Goal: Information Seeking & Learning: Learn about a topic

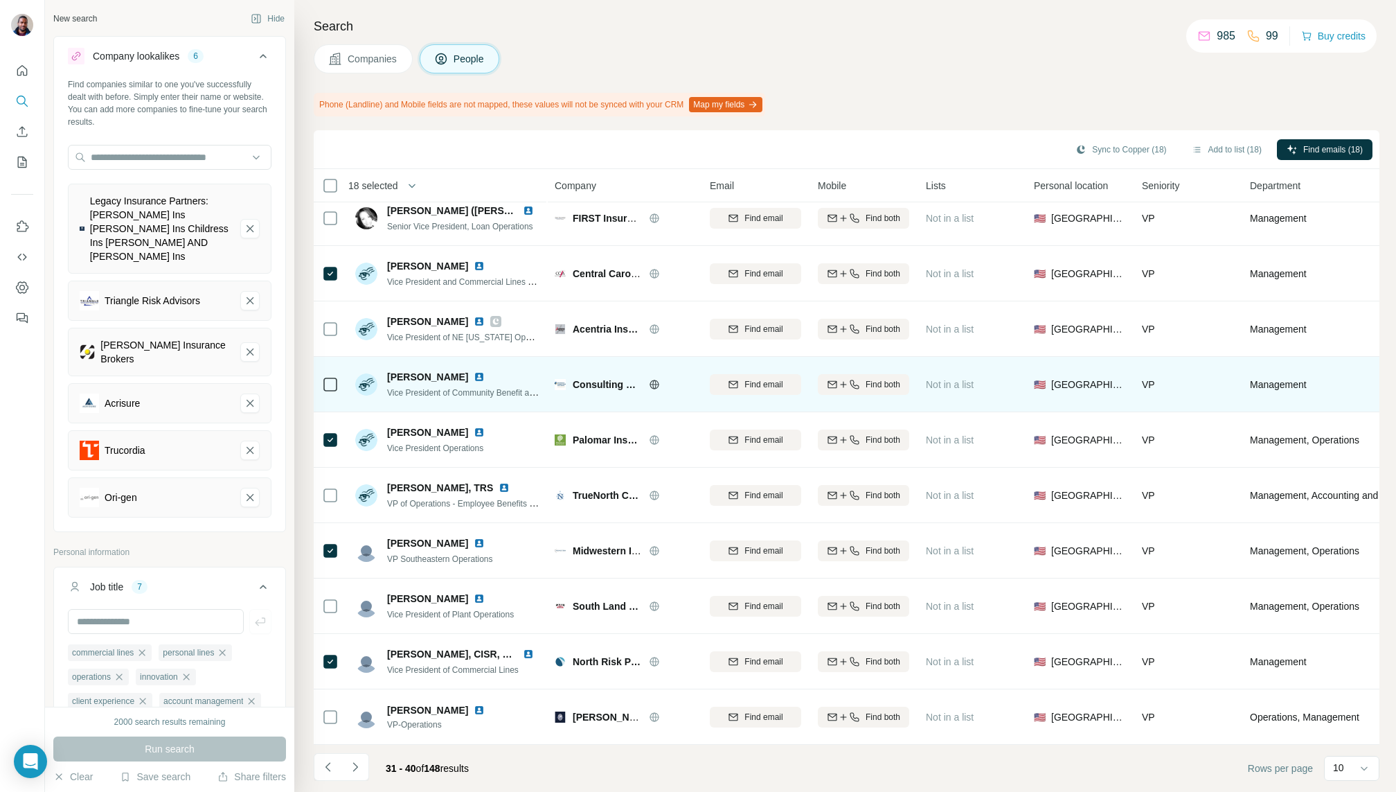
scroll to position [21, 6]
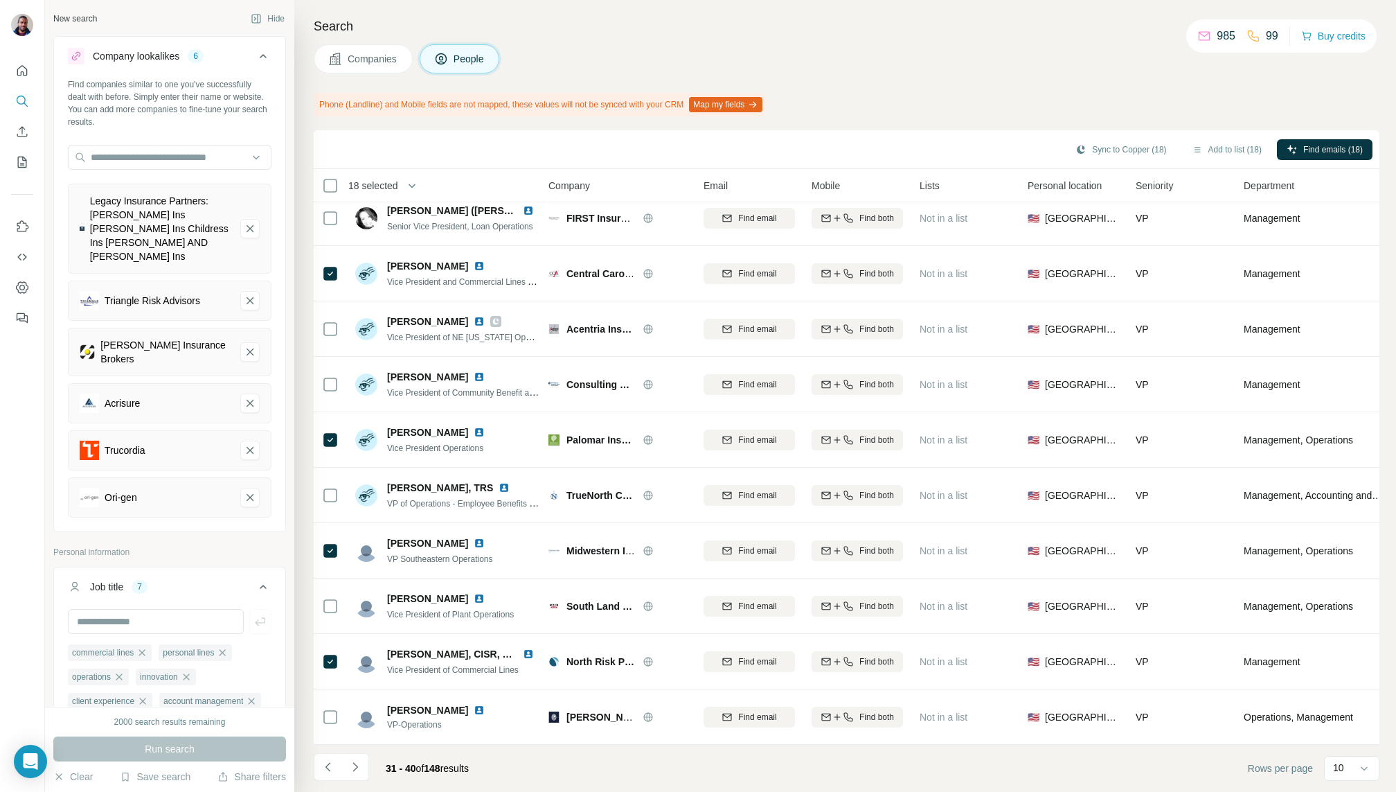
click at [678, 38] on div "Search Companies People Phone (Landline) and Mobile fields are not mapped, thes…" at bounding box center [845, 396] width 1102 height 792
click at [364, 766] on button "Navigate to next page" at bounding box center [355, 767] width 28 height 28
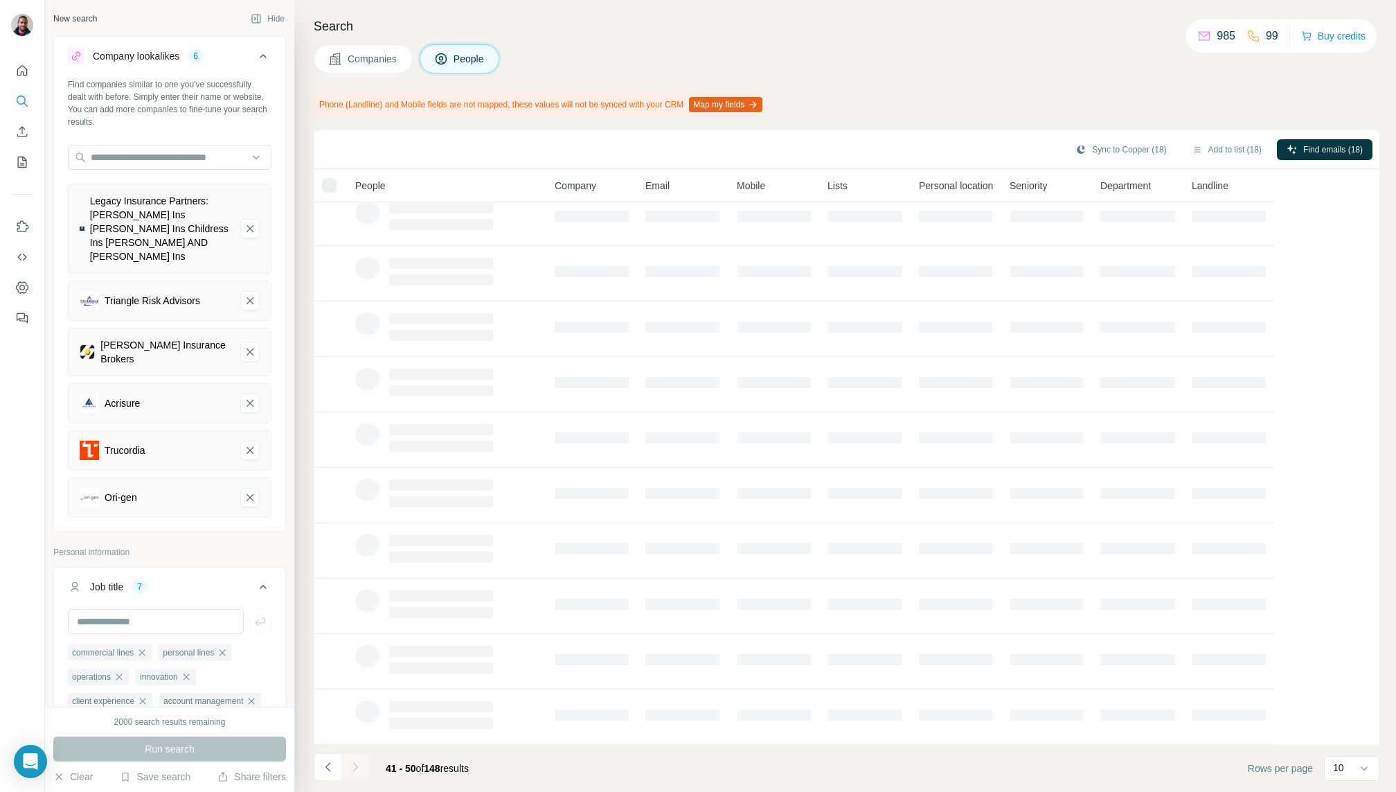
scroll to position [21, 0]
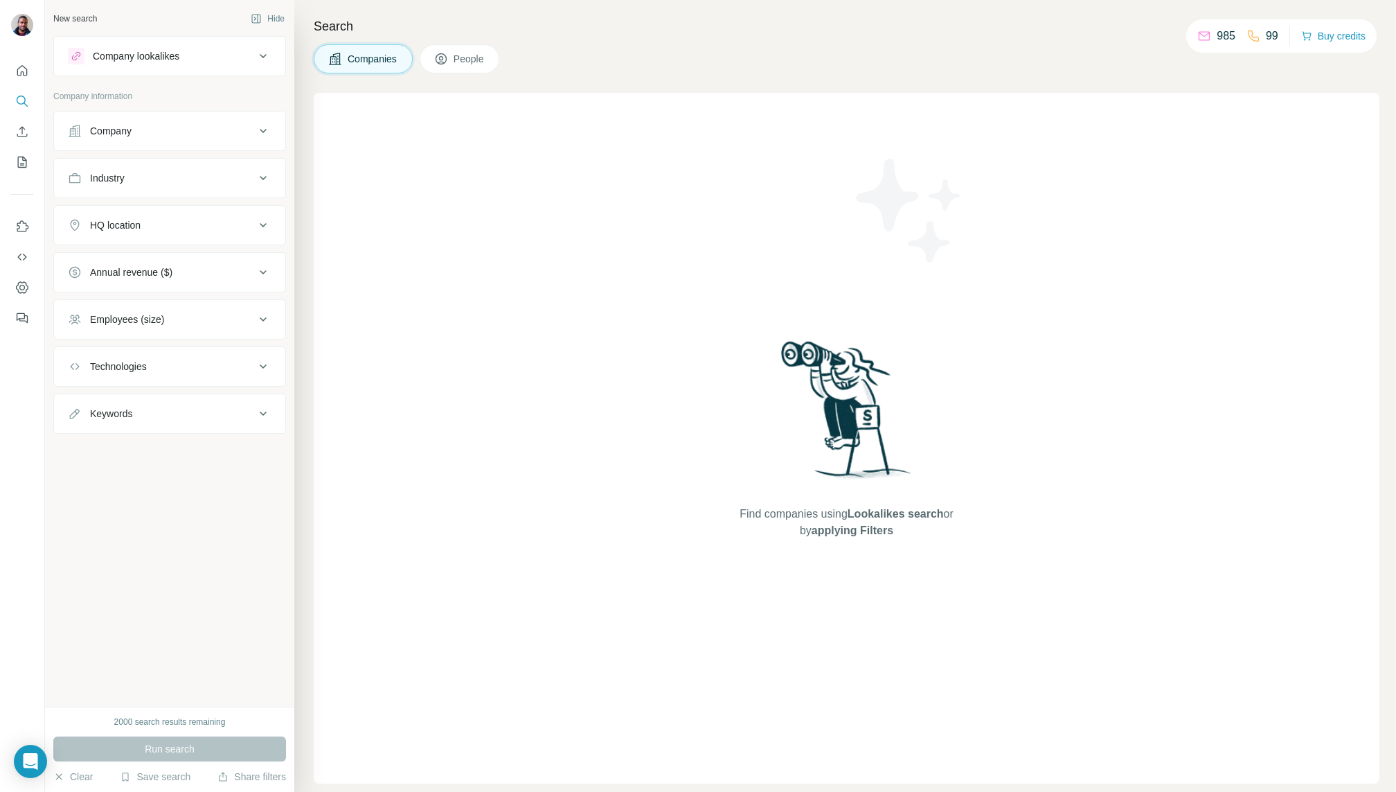
click at [205, 53] on div "Company lookalikes" at bounding box center [161, 56] width 187 height 17
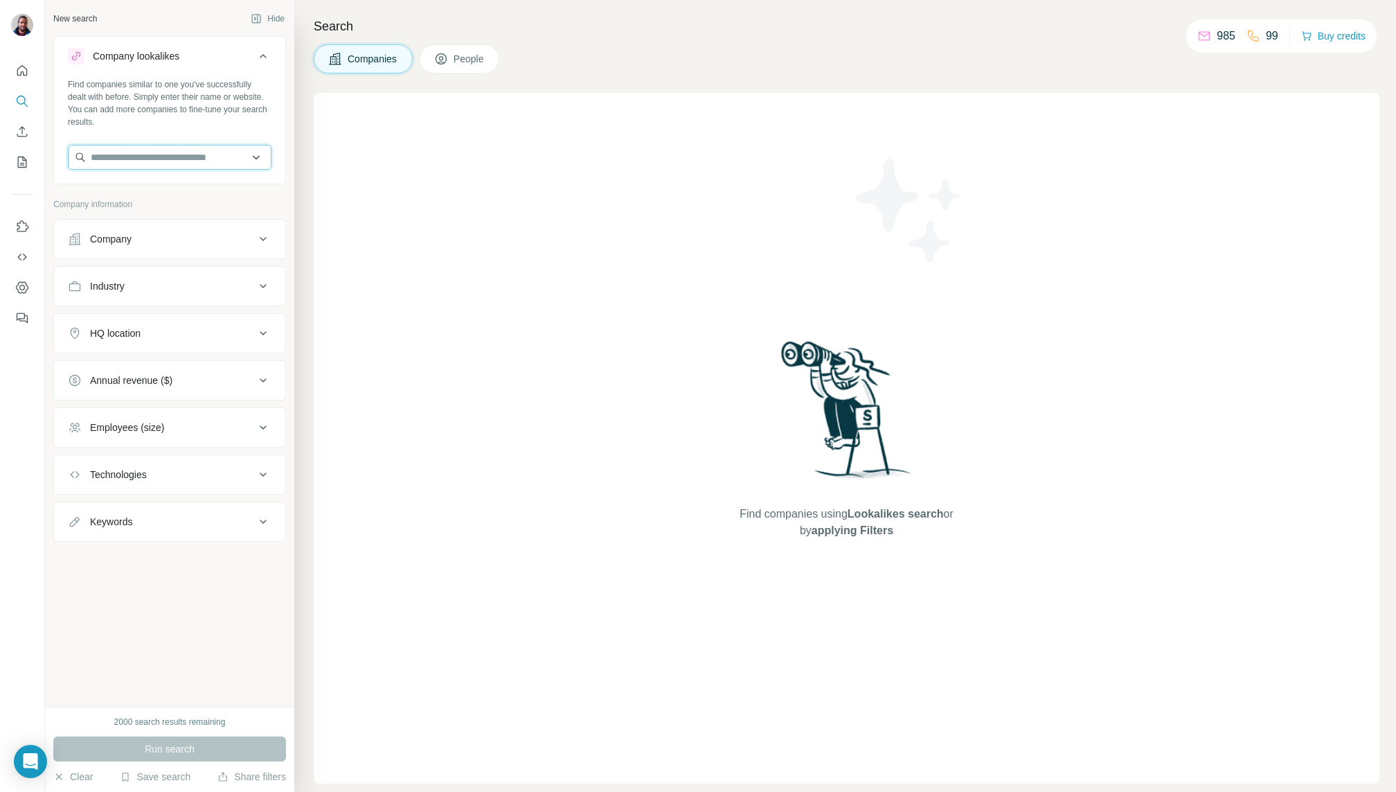
click at [195, 158] on input "text" at bounding box center [170, 157] width 204 height 25
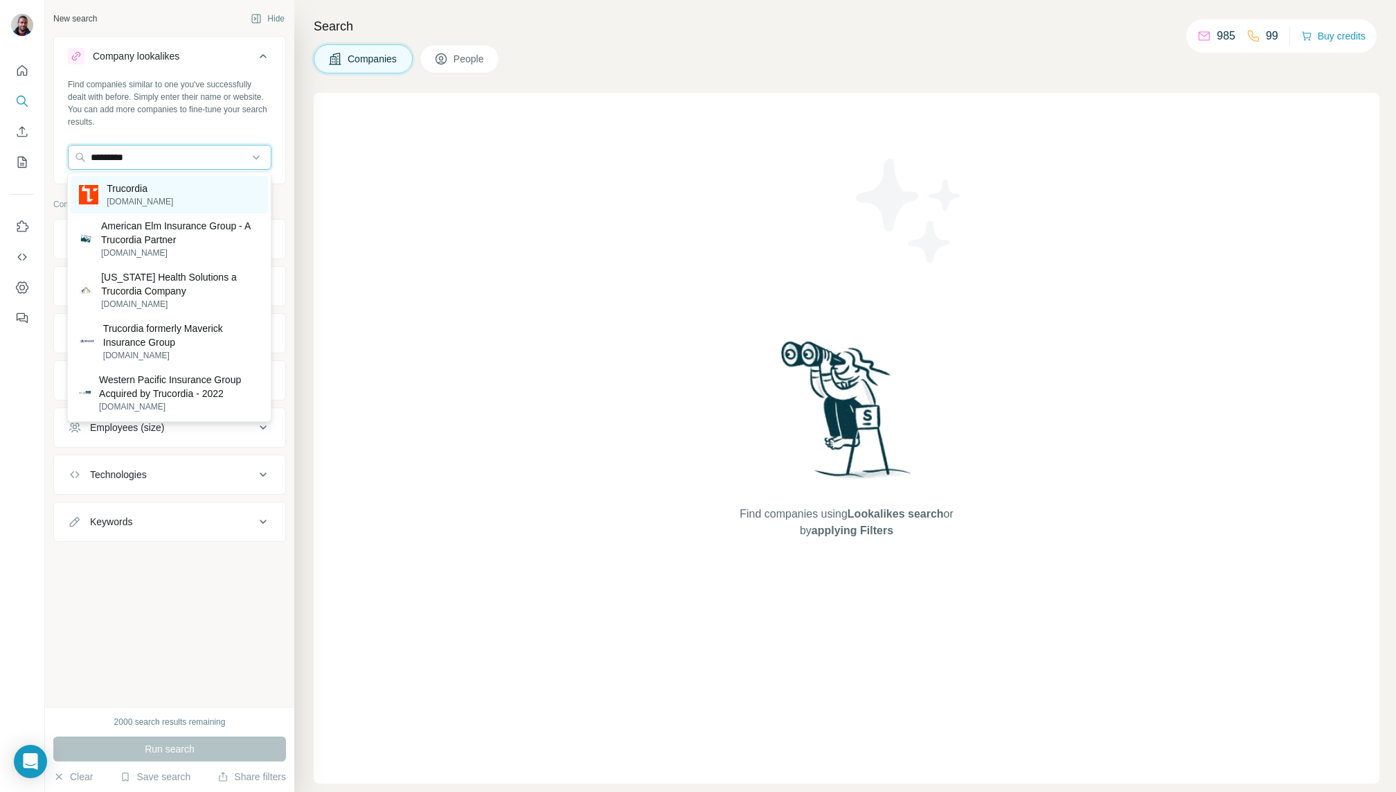
type input "*********"
click at [197, 209] on div "Trucordia [DOMAIN_NAME]" at bounding box center [169, 194] width 197 height 37
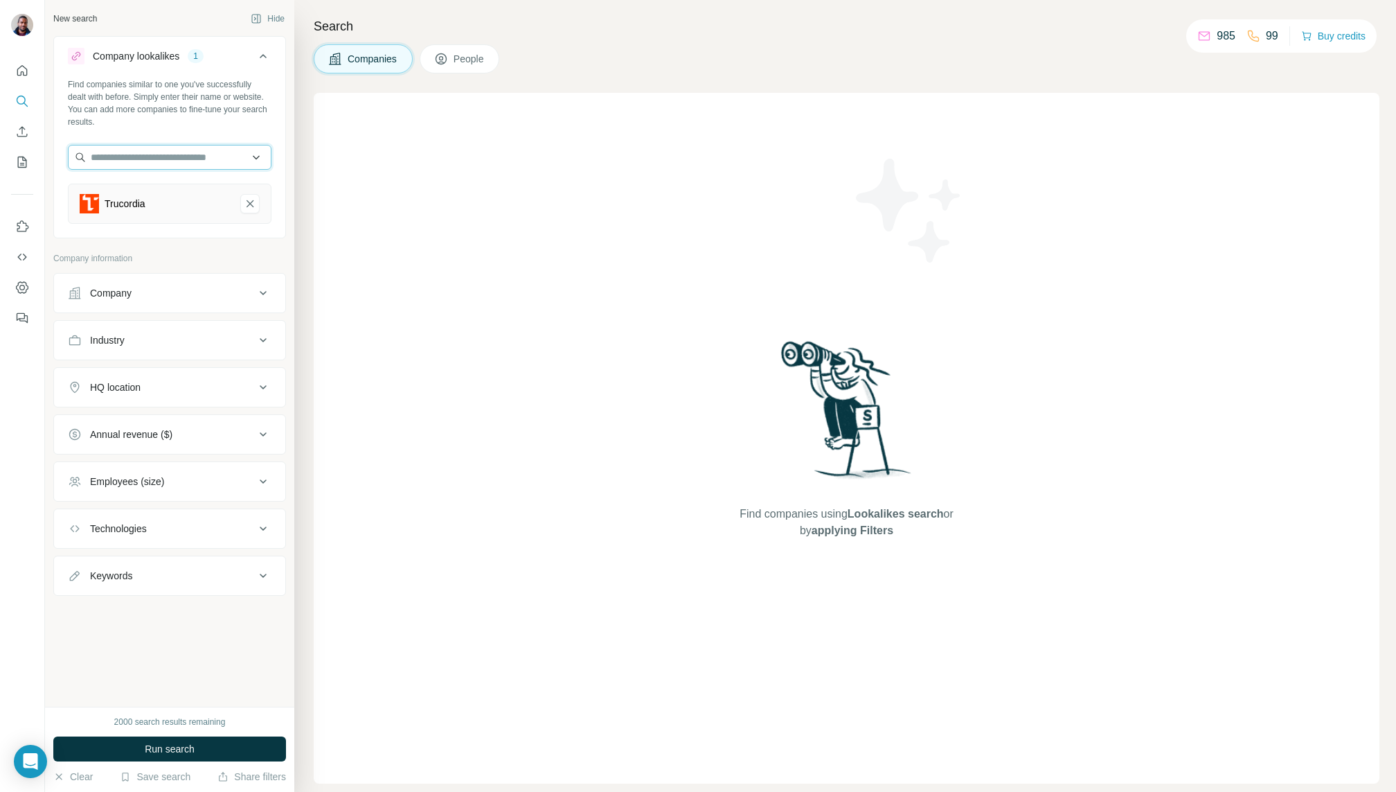
click at [187, 154] on input "text" at bounding box center [170, 157] width 204 height 25
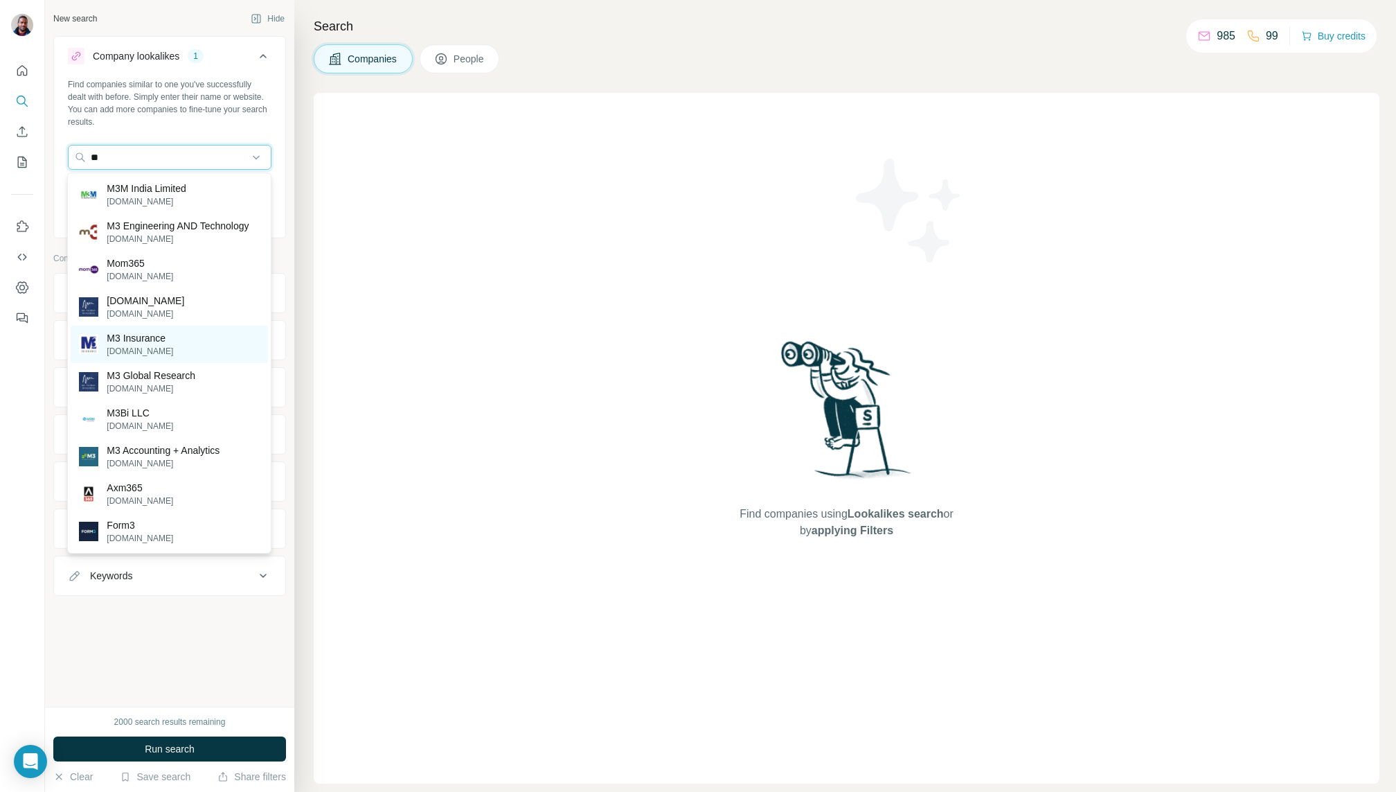
type input "**"
click at [168, 326] on div "M3 Insurance [DOMAIN_NAME]" at bounding box center [169, 344] width 197 height 37
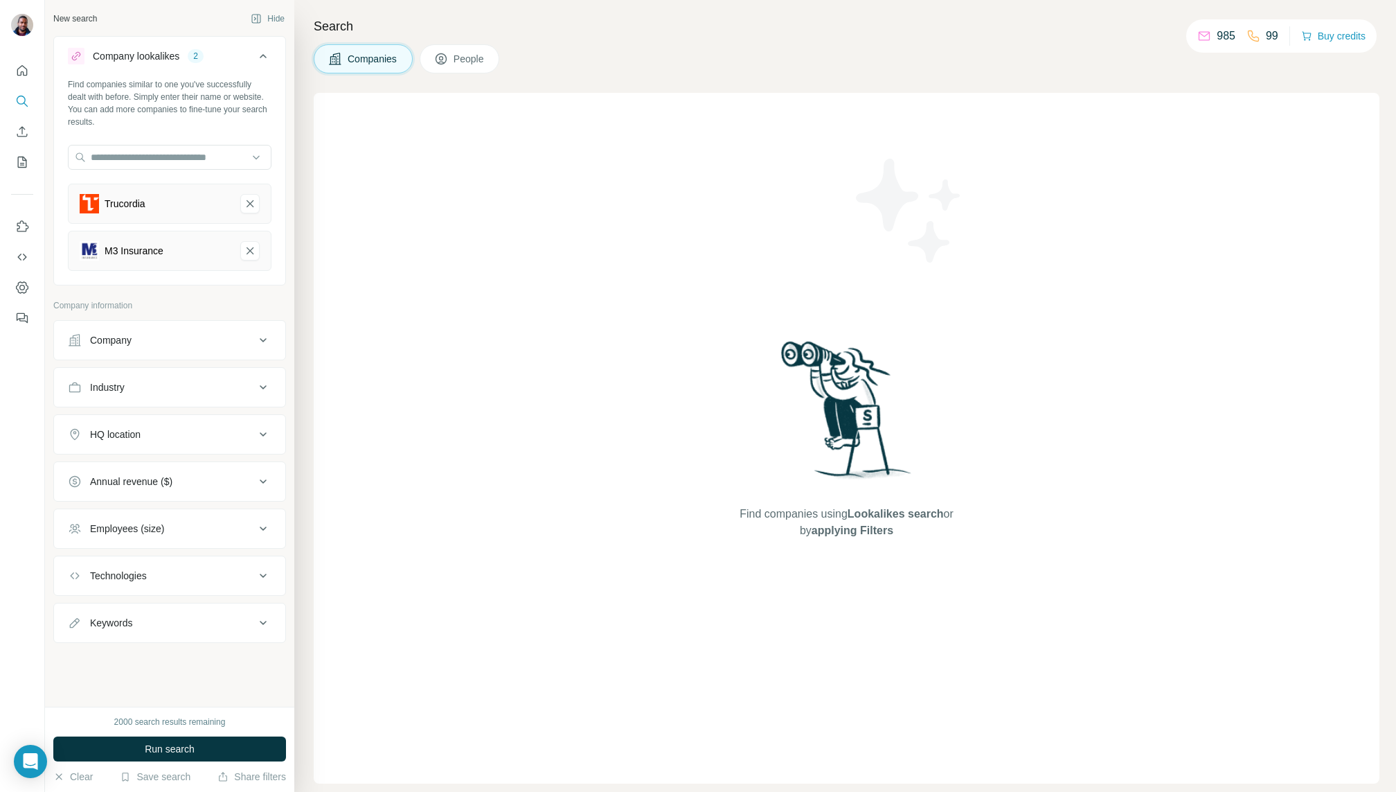
click at [220, 502] on ul "Company Industry HQ location Annual revenue ($) Employees (size) Technologies K…" at bounding box center [169, 481] width 233 height 323
click at [220, 512] on button "Employees (size)" at bounding box center [169, 528] width 231 height 33
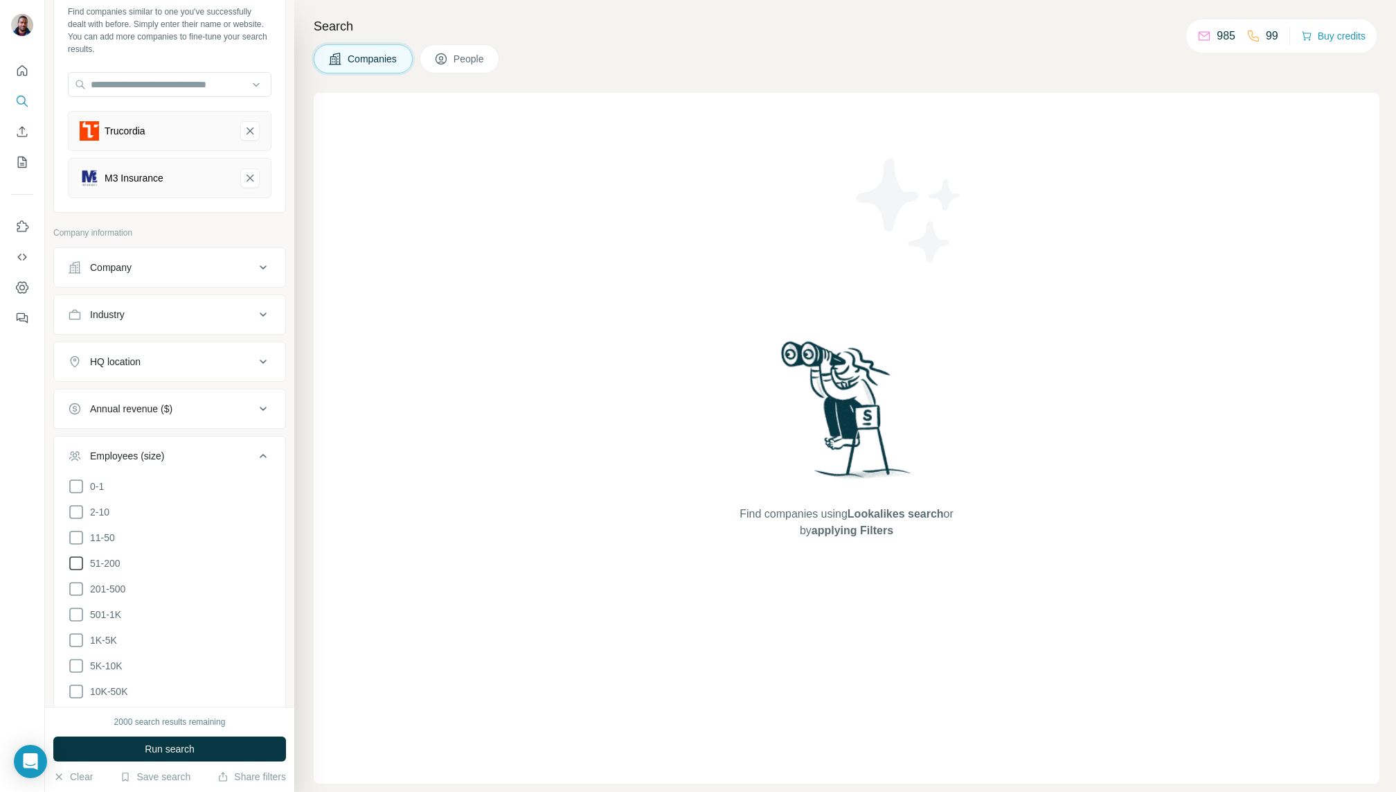
click at [115, 559] on span "51-200" at bounding box center [102, 563] width 36 height 14
click at [115, 583] on span "201-500" at bounding box center [104, 589] width 41 height 14
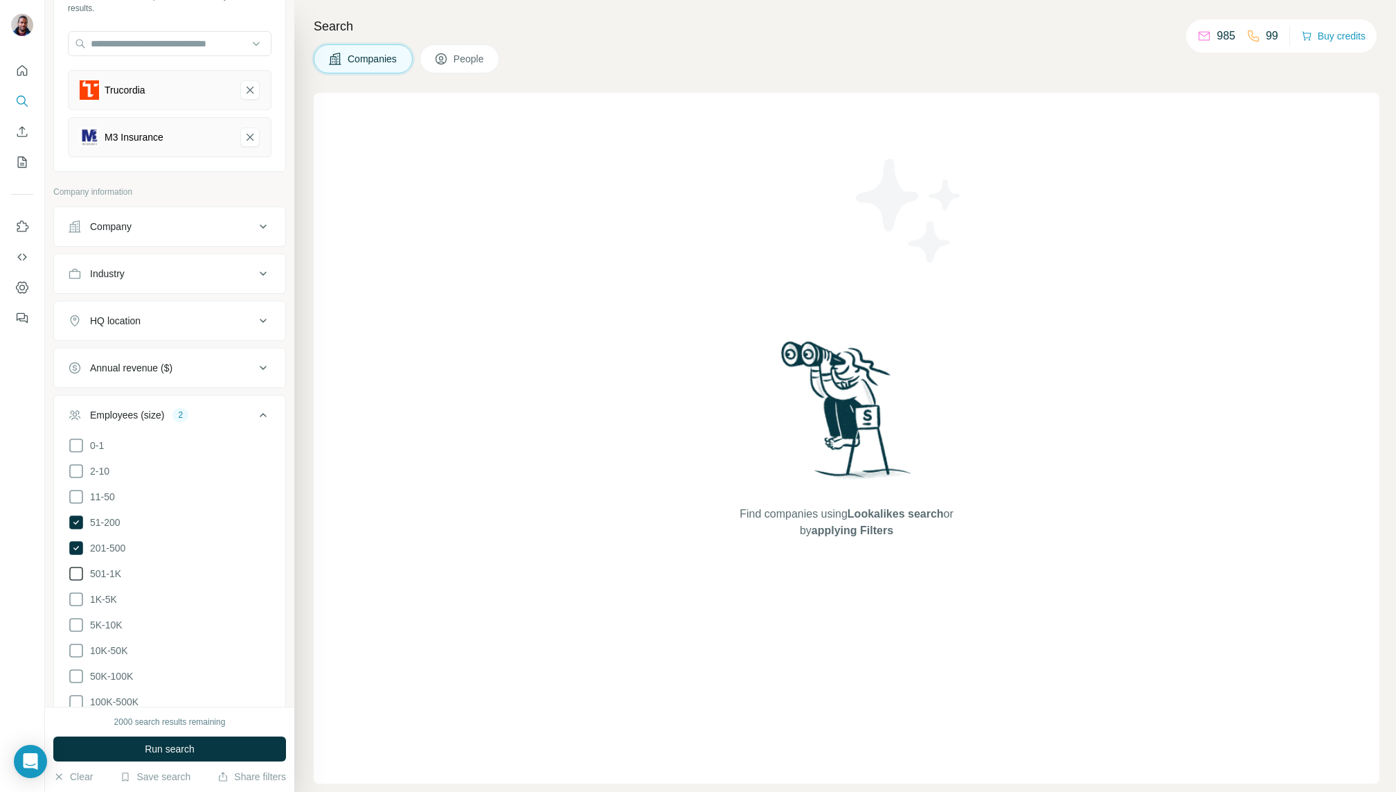
scroll to position [115, 0]
click at [111, 567] on span "501-1K" at bounding box center [102, 572] width 37 height 14
click at [178, 747] on span "Run search" at bounding box center [170, 749] width 50 height 14
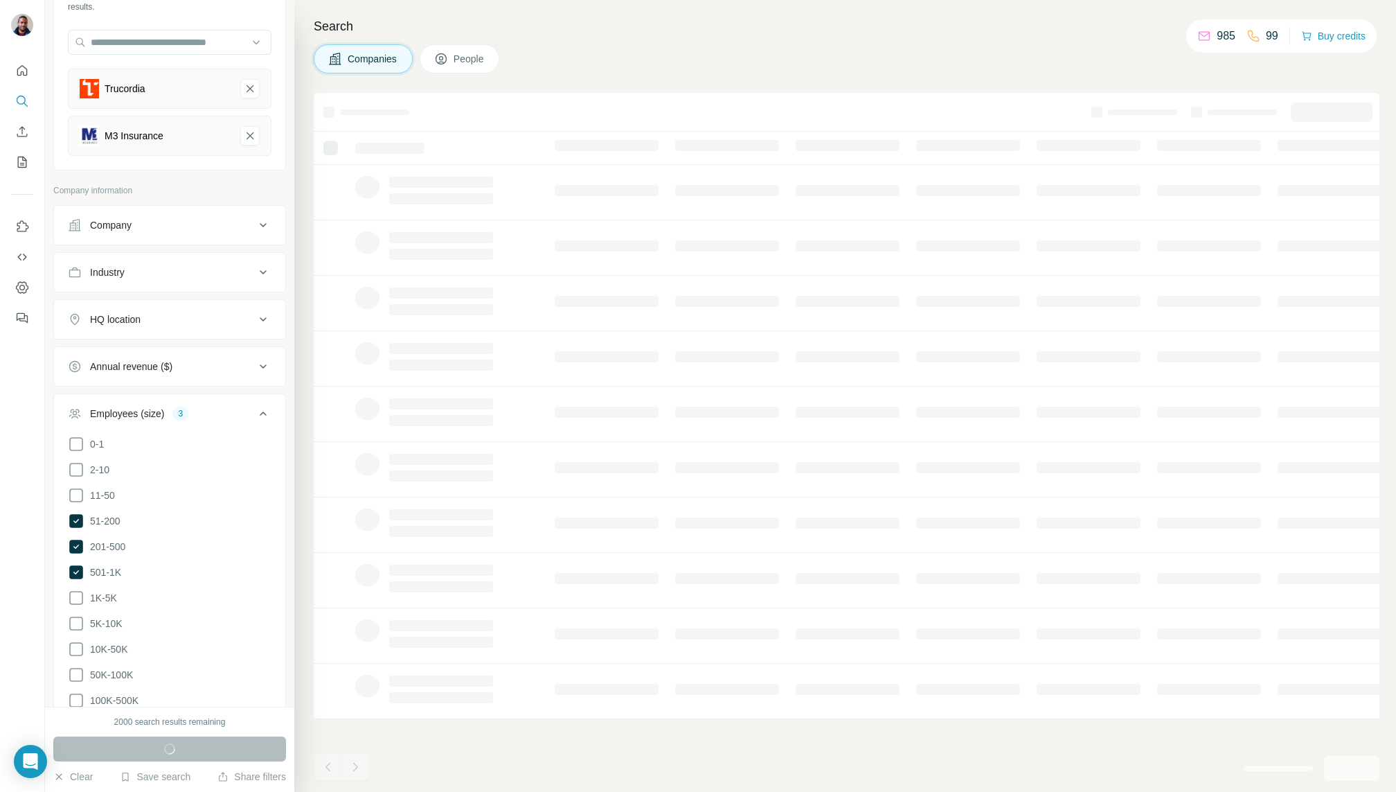
click at [190, 308] on button "HQ location" at bounding box center [169, 319] width 231 height 33
click at [181, 344] on input "text" at bounding box center [170, 353] width 204 height 25
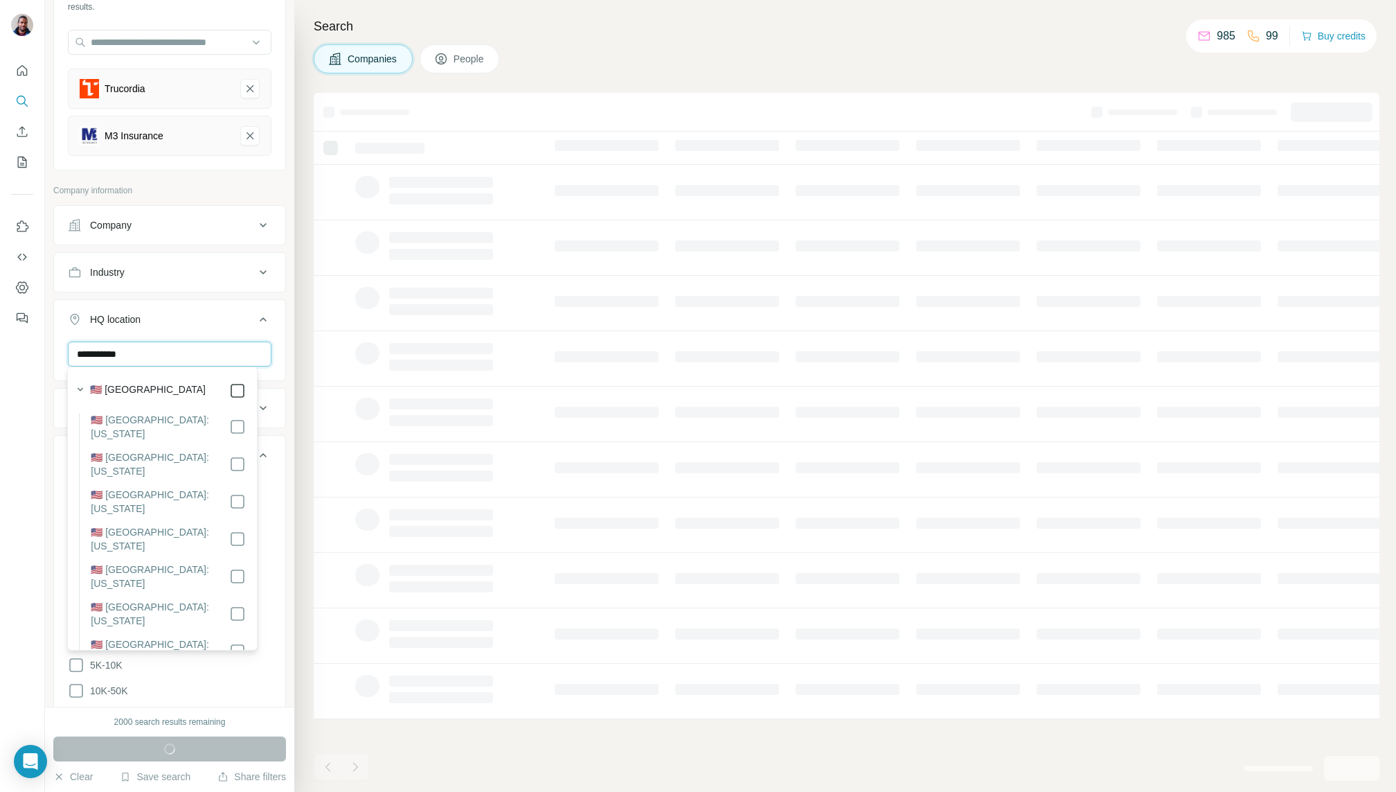
type input "**********"
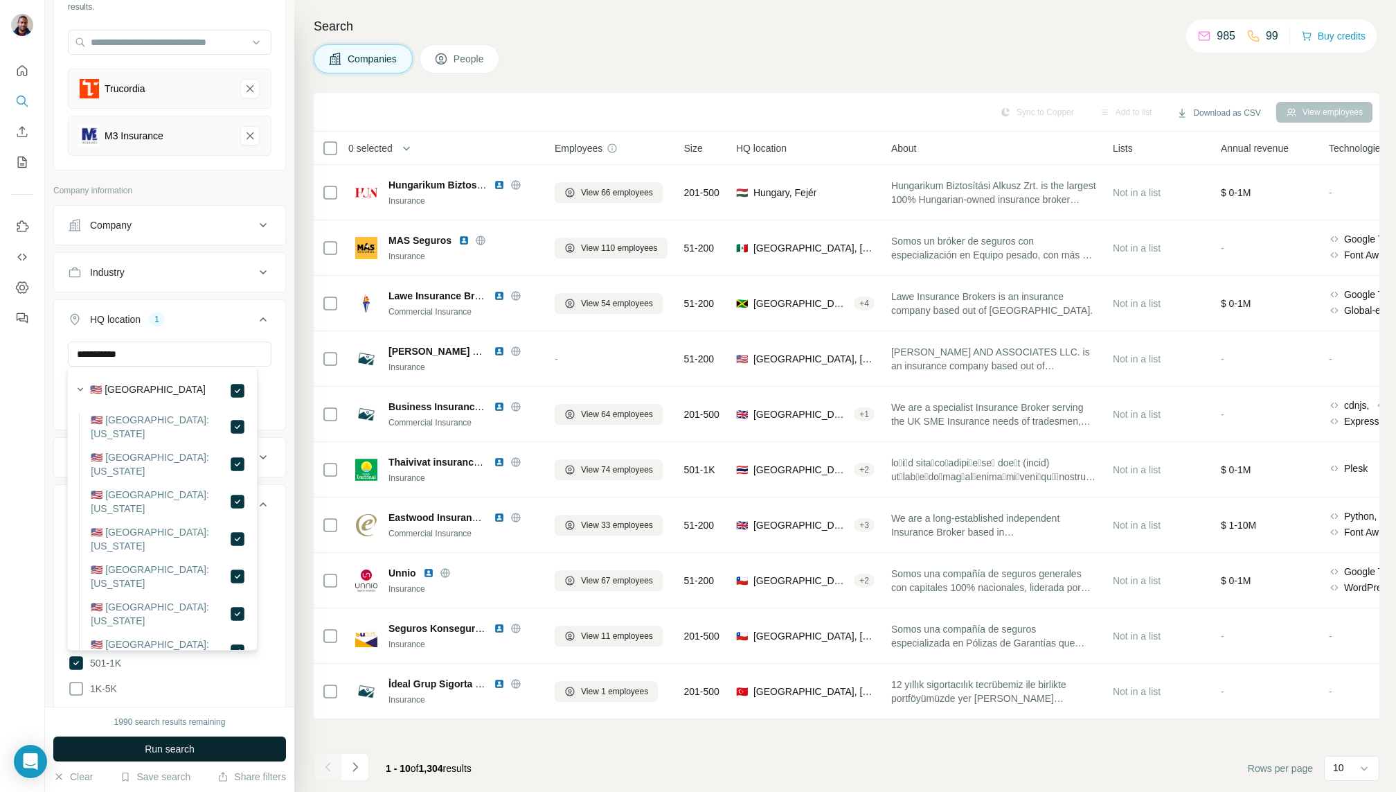
click at [238, 323] on button "HQ location 1" at bounding box center [169, 322] width 231 height 39
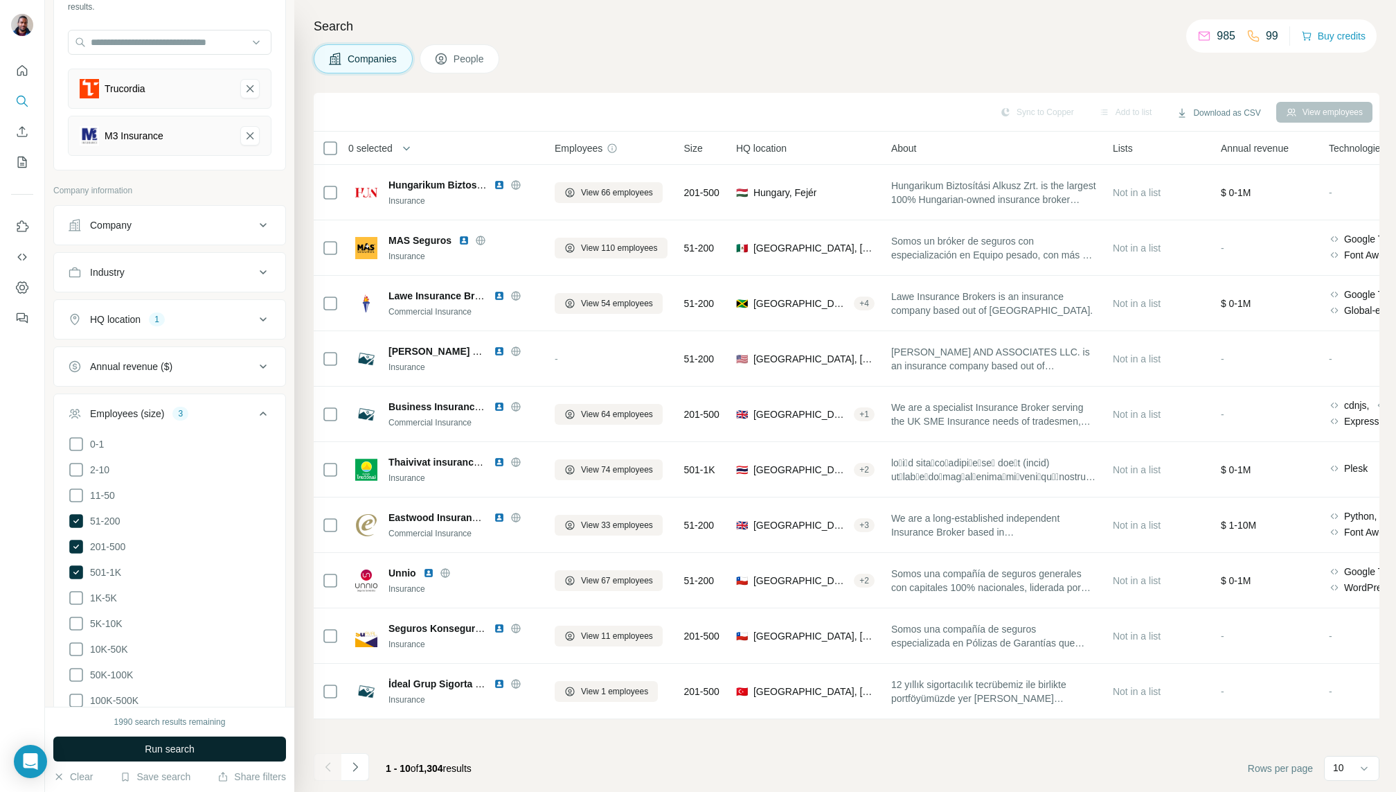
click at [190, 328] on button "HQ location 1" at bounding box center [169, 319] width 231 height 33
click at [206, 750] on button "Run search" at bounding box center [169, 748] width 233 height 25
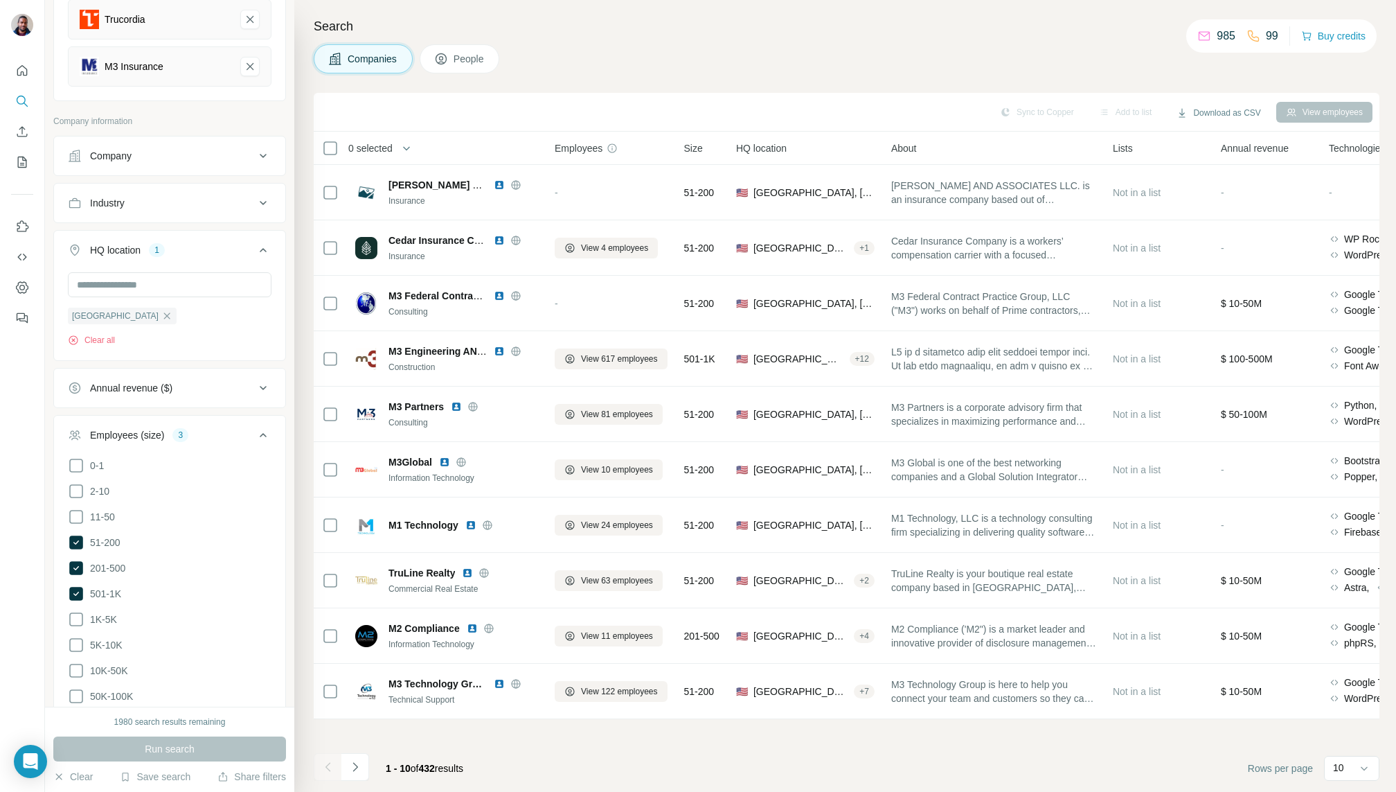
scroll to position [179, 0]
click at [203, 227] on ul "Company Industry HQ location 1 [GEOGRAPHIC_DATA] Clear all Annual revenue ($) E…" at bounding box center [169, 516] width 233 height 750
click at [206, 212] on div "Industry" at bounding box center [161, 209] width 187 height 14
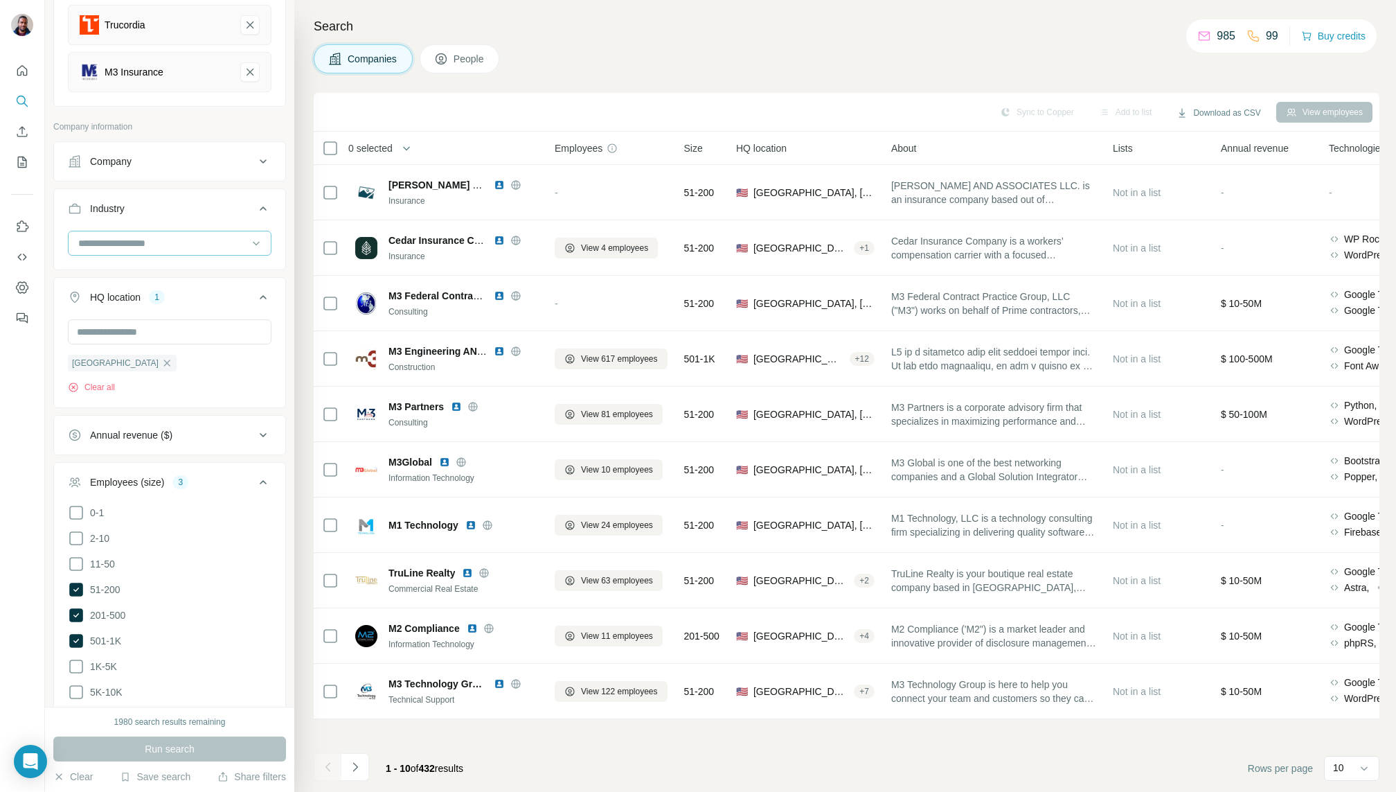
click at [215, 238] on input at bounding box center [162, 242] width 171 height 15
type input "***"
click at [165, 303] on div "Commercial Insurance" at bounding box center [163, 296] width 184 height 25
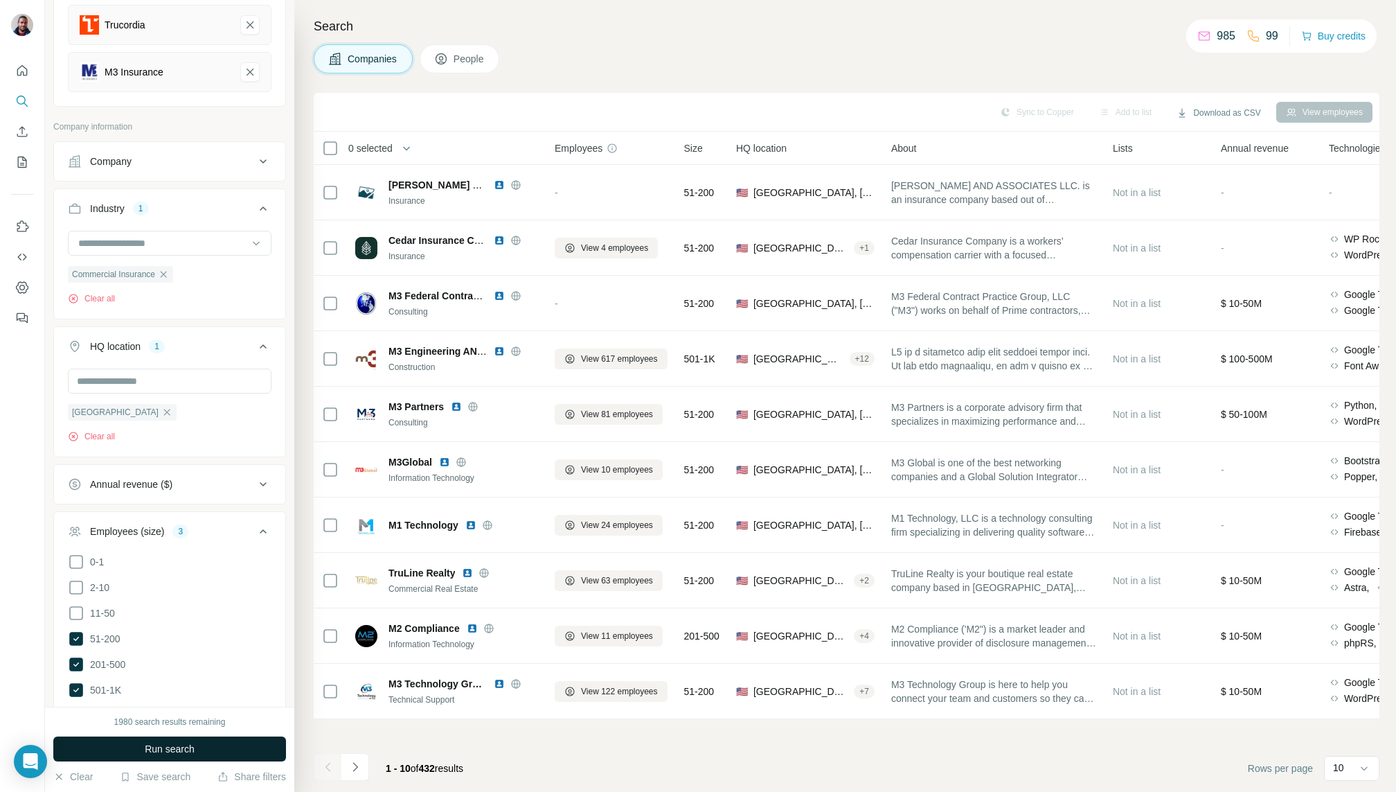
click at [188, 747] on span "Run search" at bounding box center [170, 749] width 50 height 14
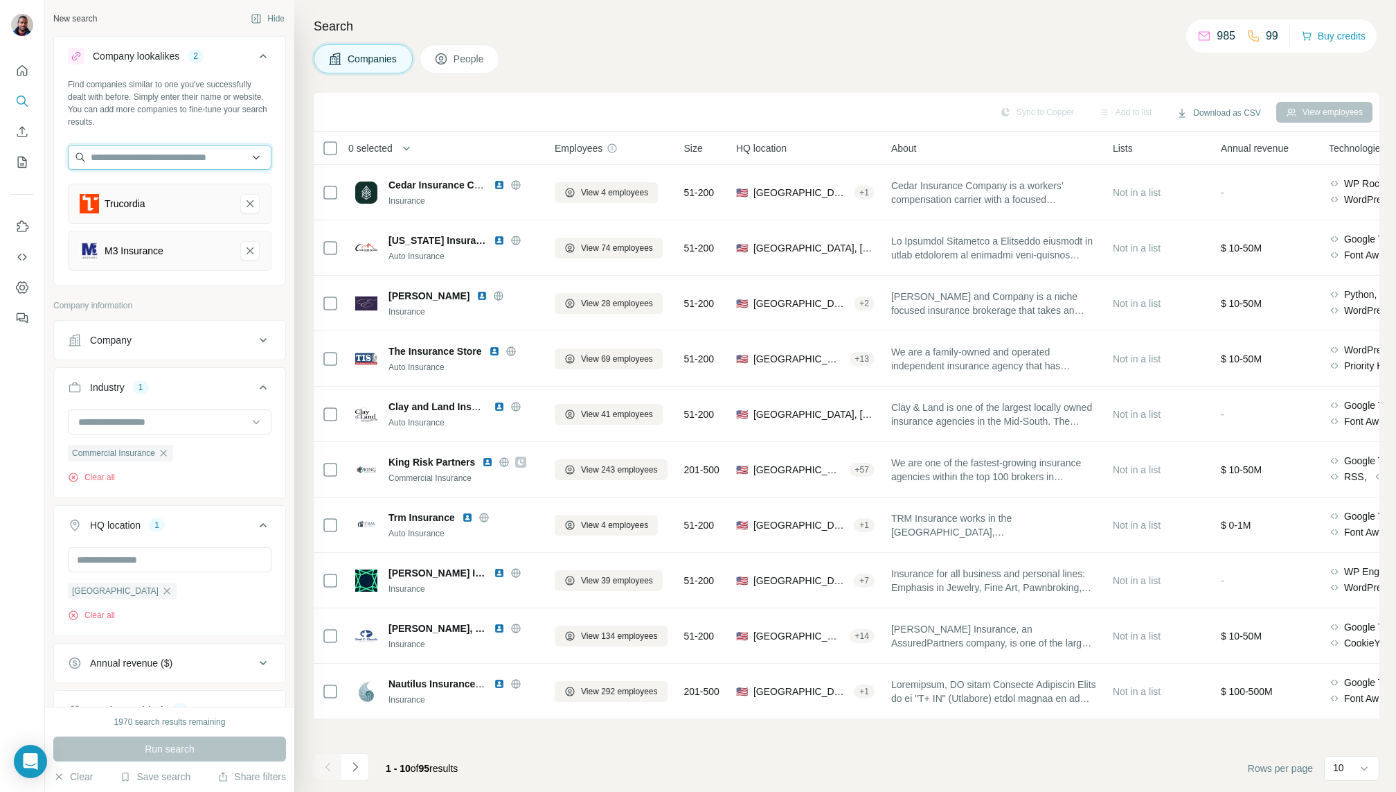
click at [170, 164] on input "text" at bounding box center [170, 157] width 204 height 25
paste input "**********"
type input "**********"
click at [199, 190] on p "[PERSON_NAME] Insurance Agency" at bounding box center [175, 195] width 141 height 28
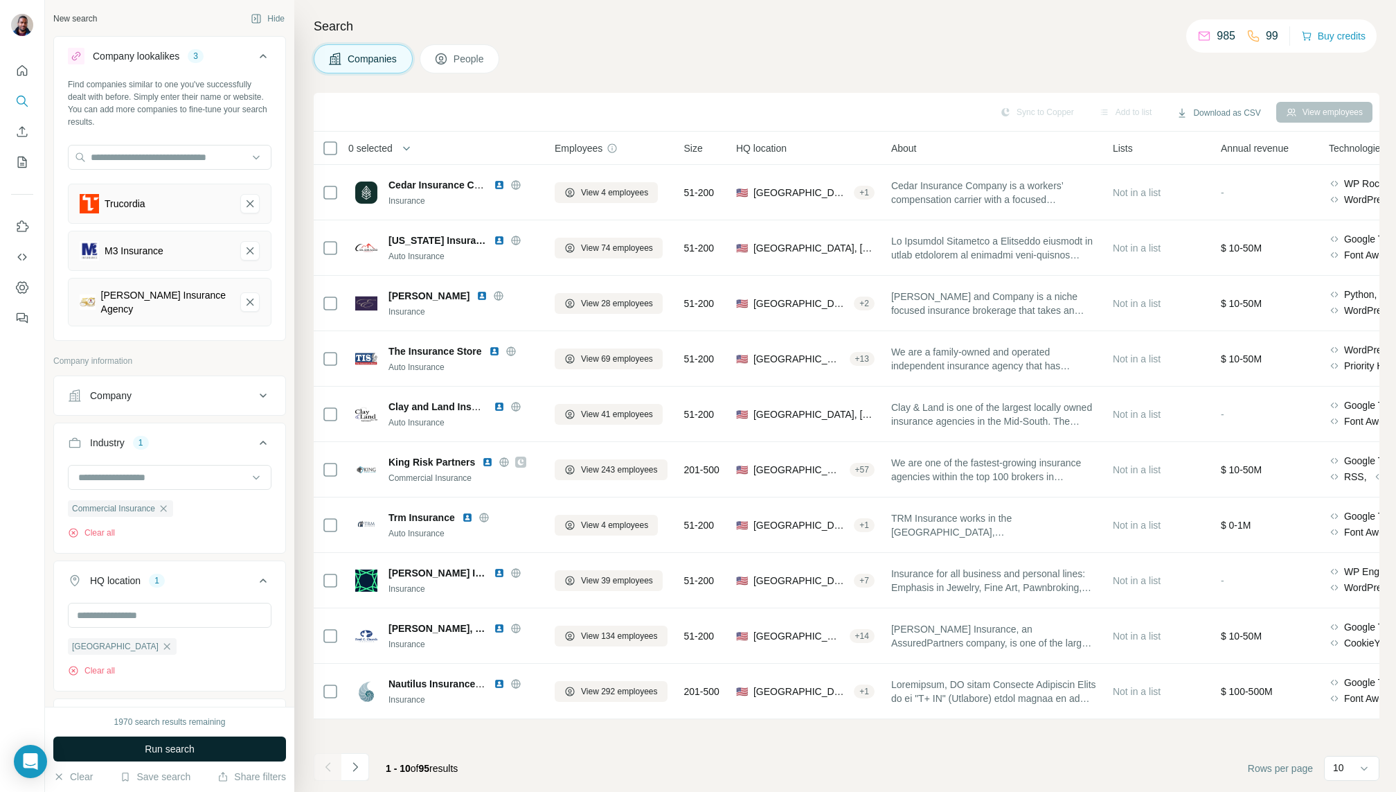
click at [222, 740] on button "Run search" at bounding box center [169, 748] width 233 height 25
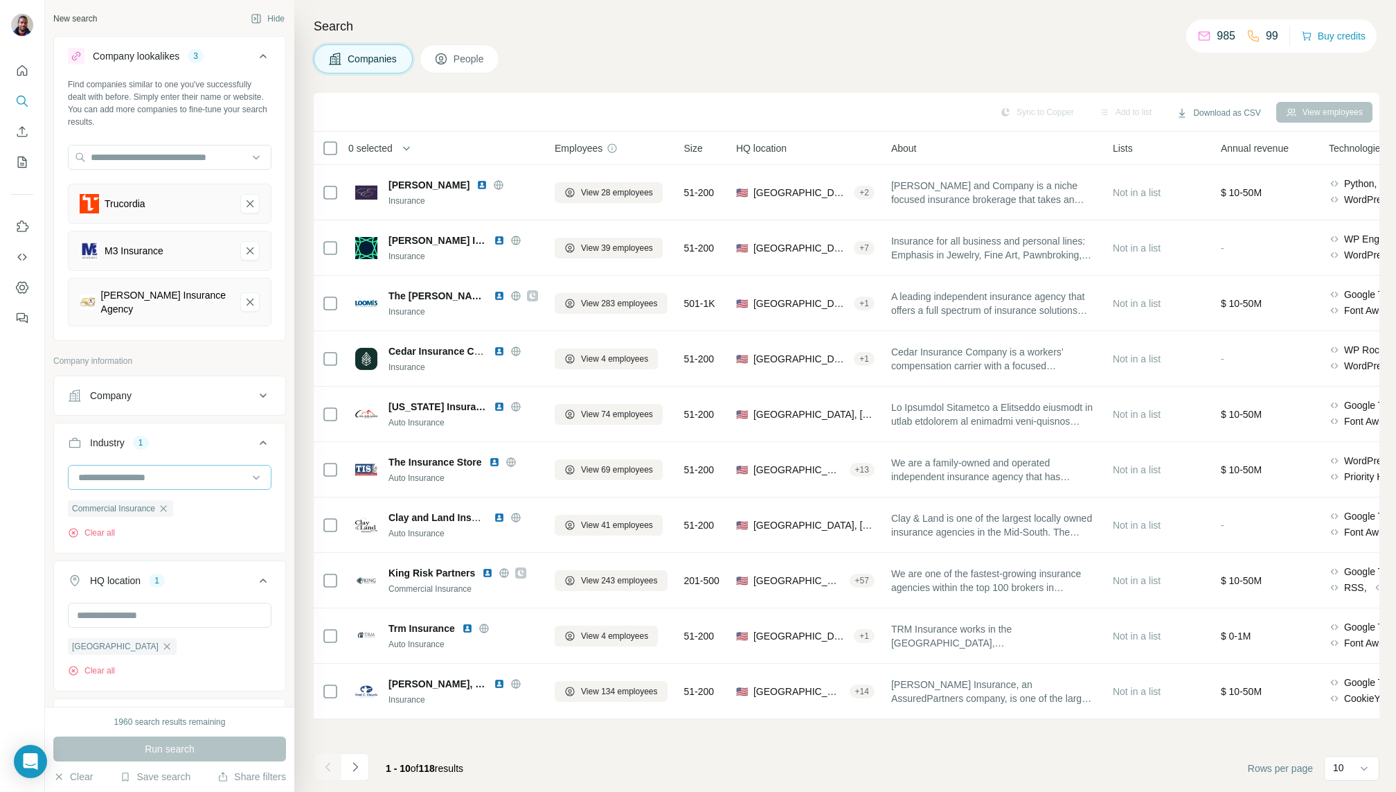
click at [170, 477] on input at bounding box center [162, 477] width 171 height 15
click at [206, 443] on div "Industry 1" at bounding box center [161, 443] width 187 height 14
click at [154, 447] on button "Industry 1" at bounding box center [169, 442] width 231 height 33
click at [173, 507] on div "Commercial Insurance" at bounding box center [120, 508] width 105 height 17
click at [167, 507] on icon "button" at bounding box center [163, 508] width 11 height 11
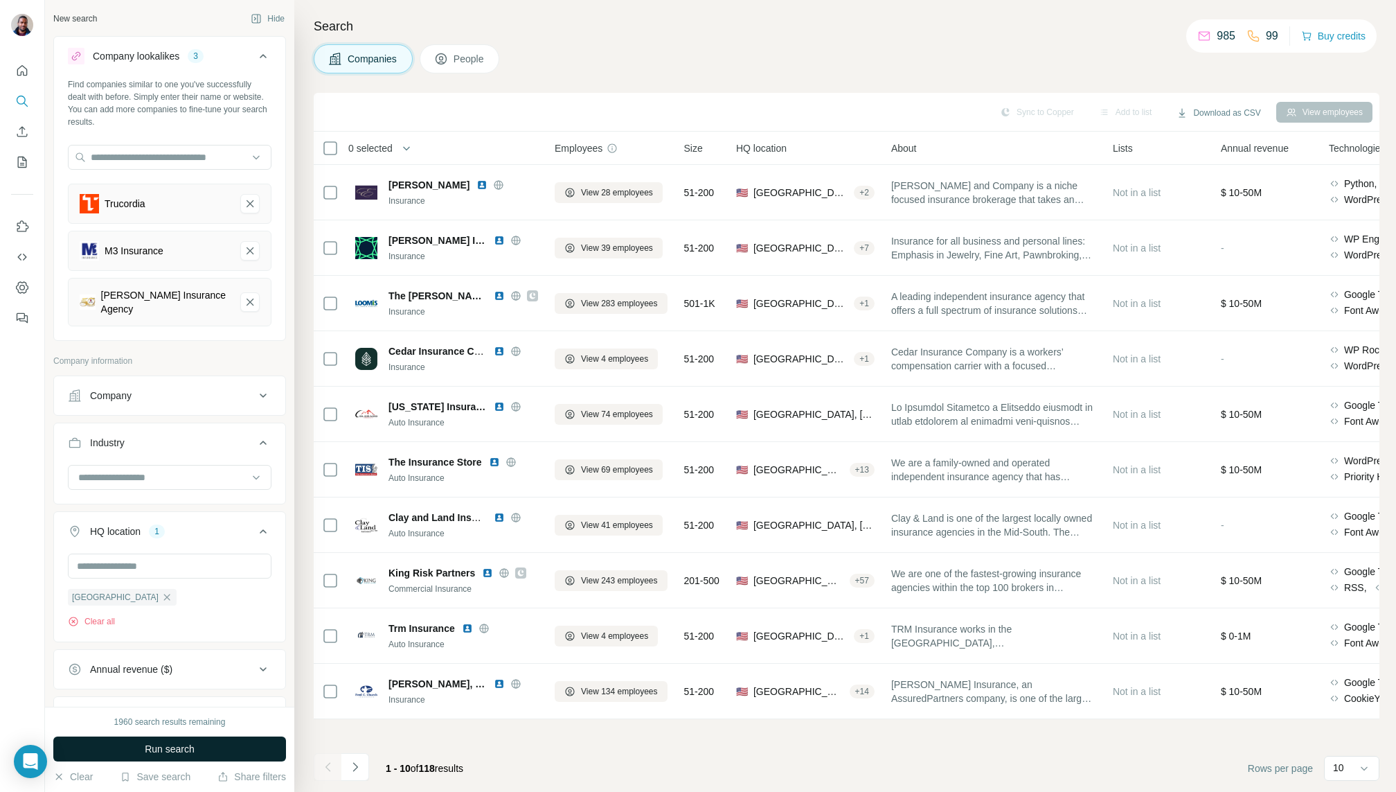
click at [204, 741] on button "Run search" at bounding box center [169, 748] width 233 height 25
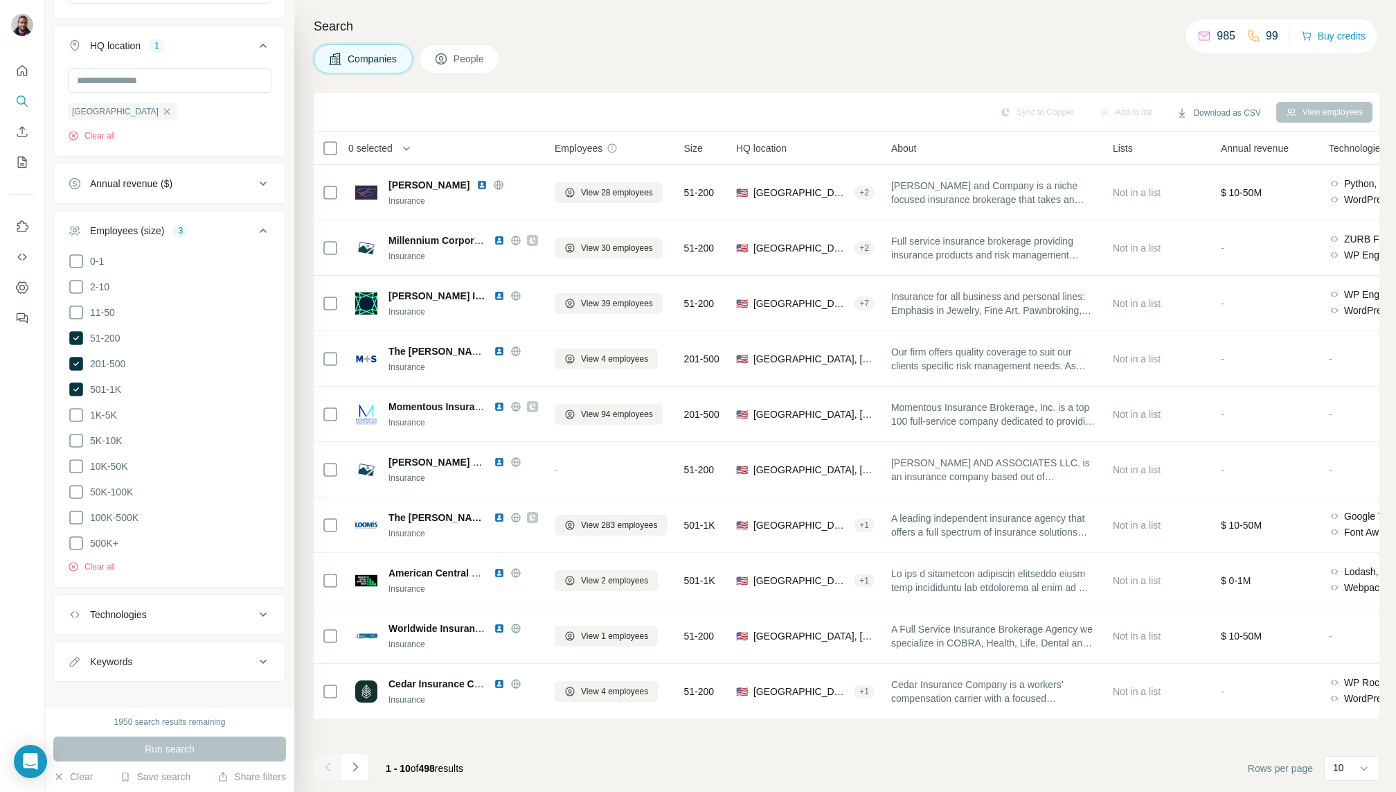
scroll to position [492, 0]
click at [173, 652] on div "Keywords" at bounding box center [161, 655] width 187 height 14
click at [189, 678] on input "text" at bounding box center [156, 689] width 176 height 25
type input "*********"
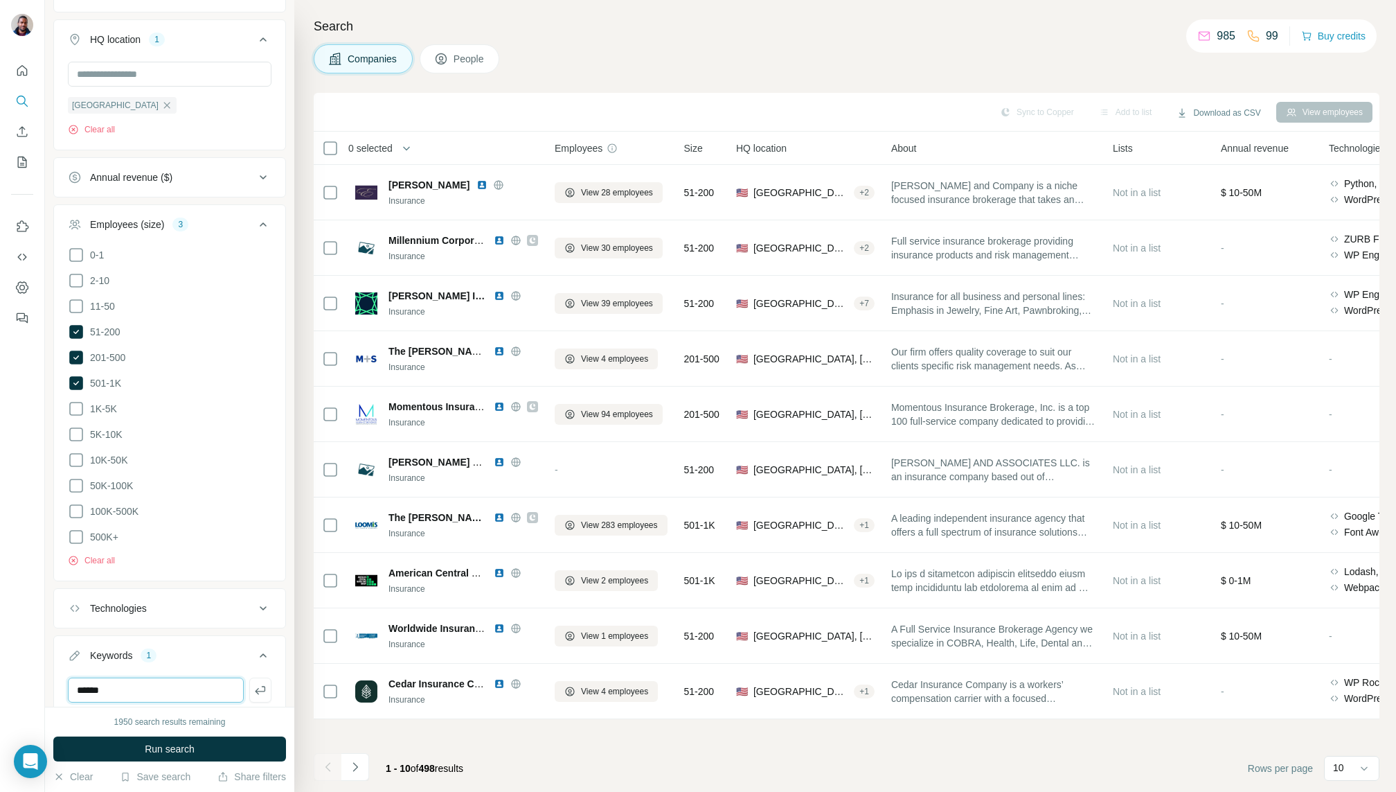
type input "******"
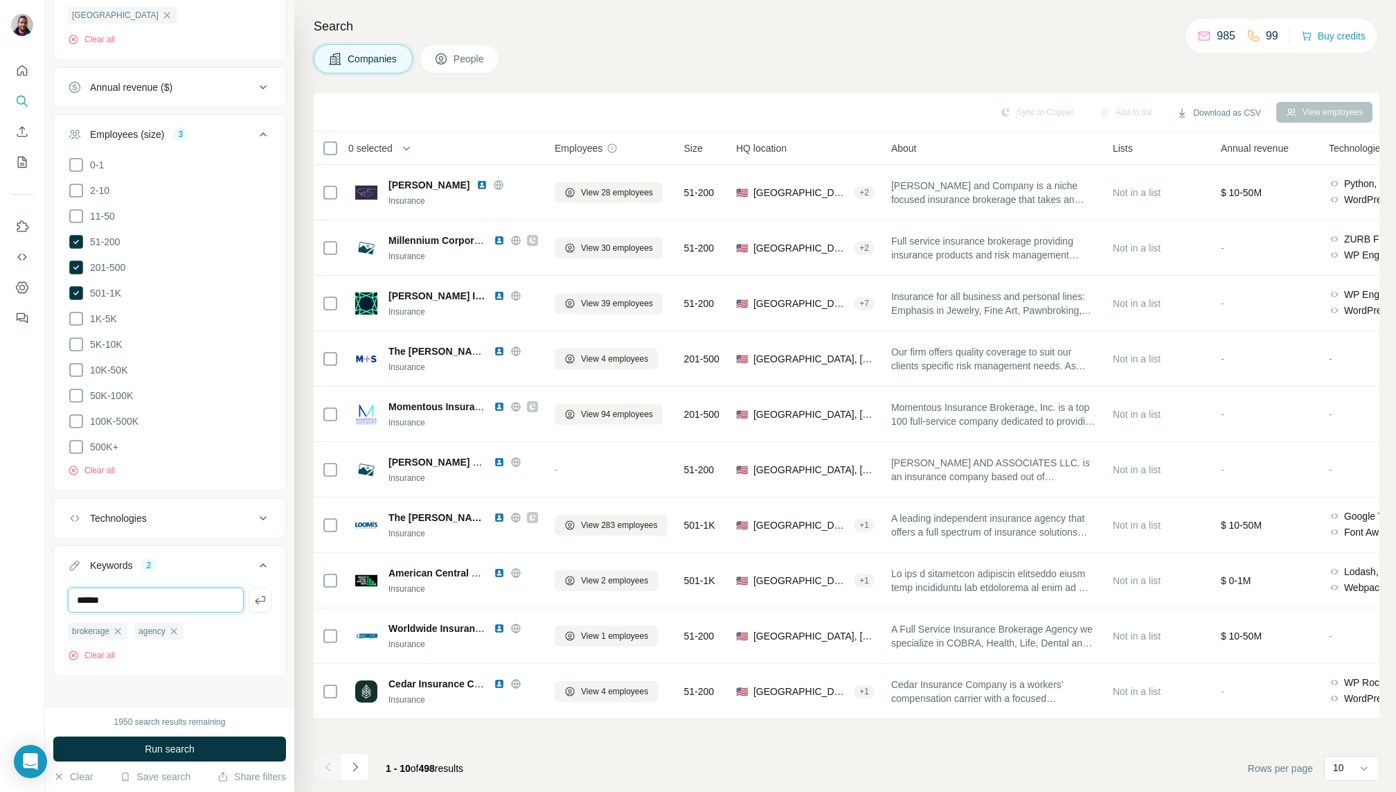
type input "******"
click at [158, 745] on span "Run search" at bounding box center [170, 749] width 50 height 14
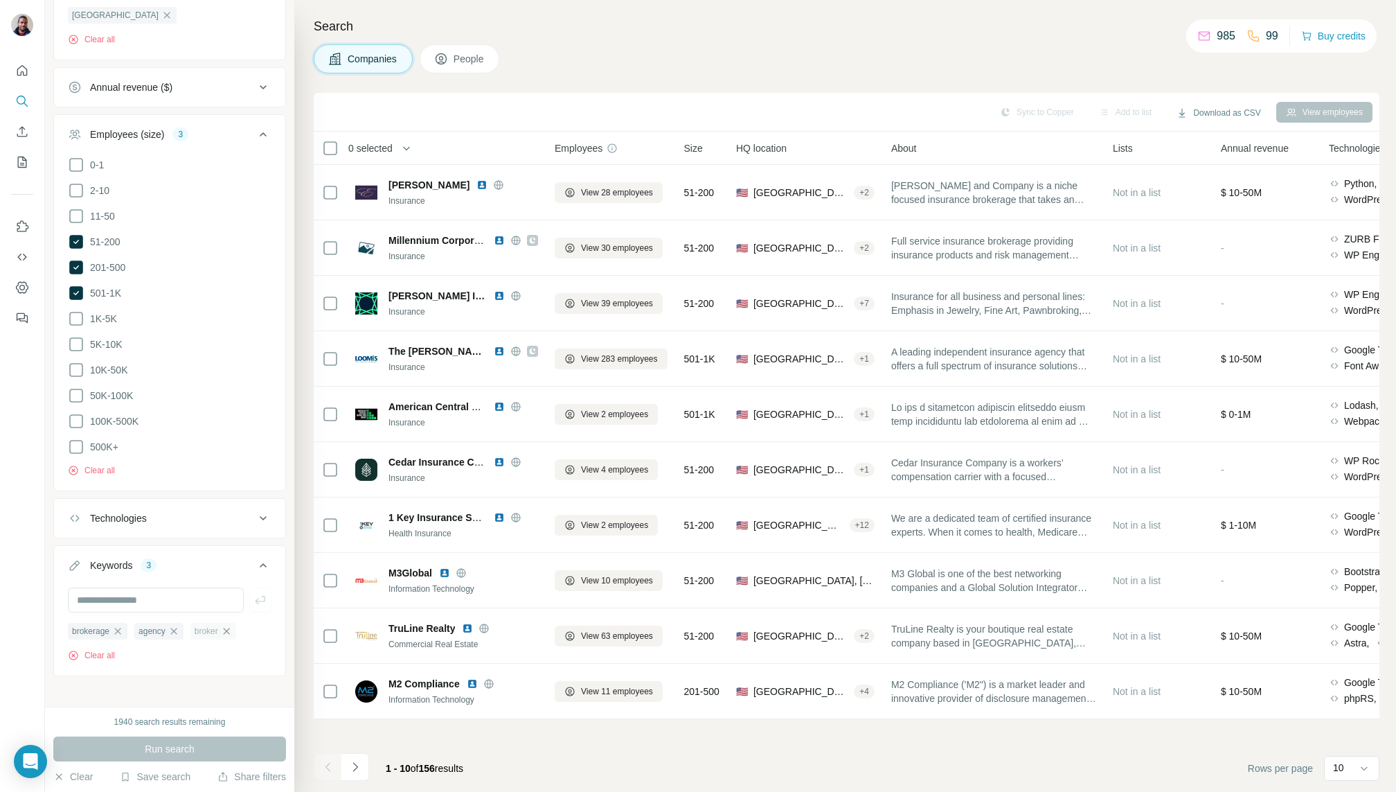
click at [226, 625] on icon "button" at bounding box center [226, 630] width 11 height 11
click at [116, 630] on div "brokerage" at bounding box center [98, 631] width 60 height 17
click at [179, 625] on icon "button" at bounding box center [173, 630] width 11 height 11
